Goal: Answer question/provide support: Share knowledge or assist other users

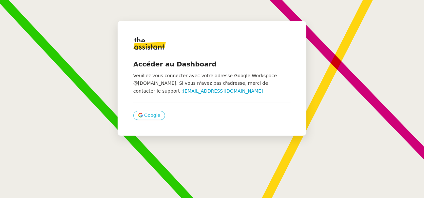
click at [150, 117] on span "Google" at bounding box center [152, 116] width 16 height 8
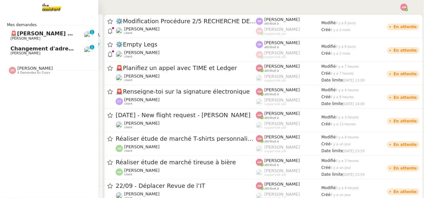
click at [18, 49] on span "Changement d'adresse - SOGECAP" at bounding box center [61, 49] width 102 height 6
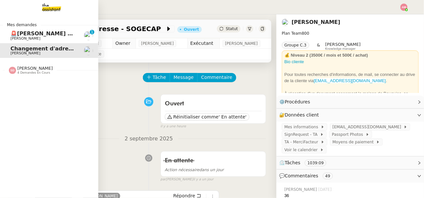
click at [14, 30] on link "🚨Suivi podcasts la chapelle radio 1 septembre 2025 Hugo Bentz 0 1 2 3 4 5 6 7 8…" at bounding box center [49, 35] width 98 height 15
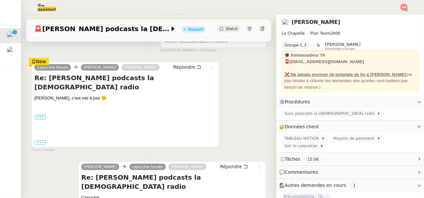
scroll to position [113, 0]
